Goal: Task Accomplishment & Management: Use online tool/utility

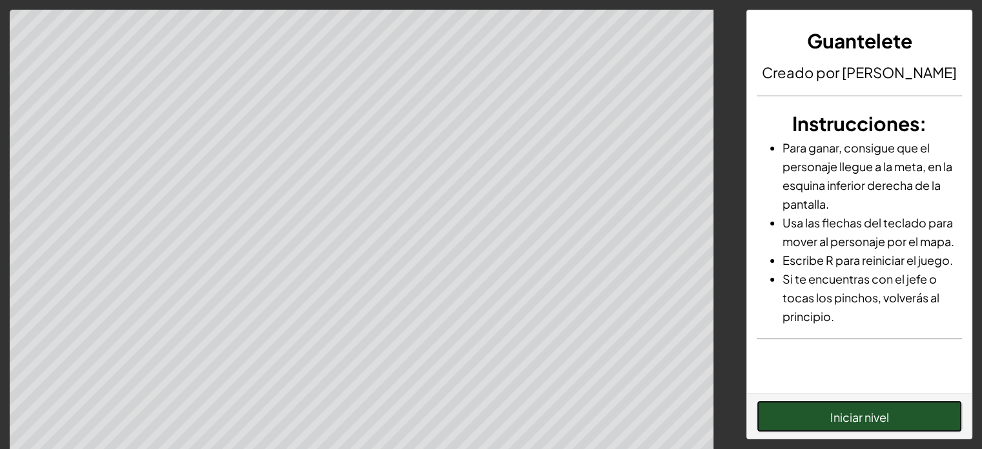
click at [861, 420] on font "Iniciar nivel" at bounding box center [858, 416] width 59 height 15
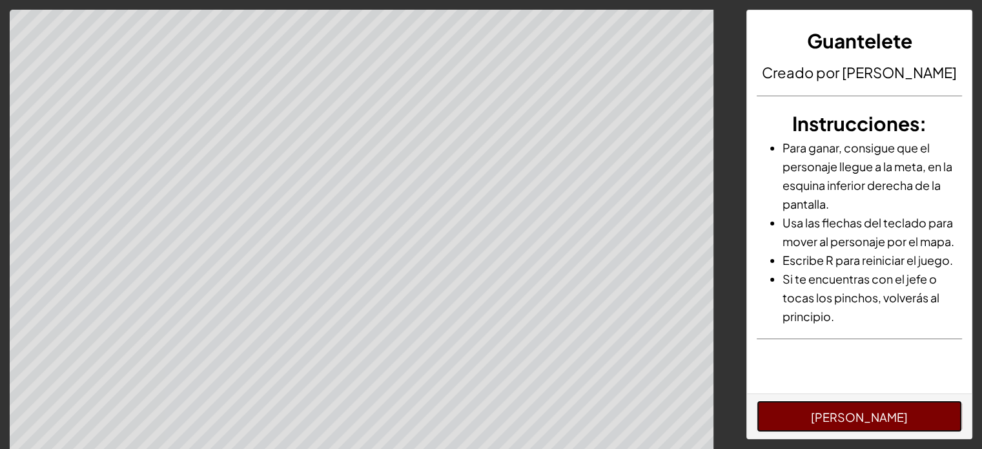
click at [857, 423] on font "[PERSON_NAME]" at bounding box center [859, 416] width 97 height 15
click at [855, 424] on button "[PERSON_NAME]" at bounding box center [859, 416] width 205 height 32
click at [886, 410] on font "[PERSON_NAME]" at bounding box center [859, 416] width 97 height 15
